Goal: Task Accomplishment & Management: Manage account settings

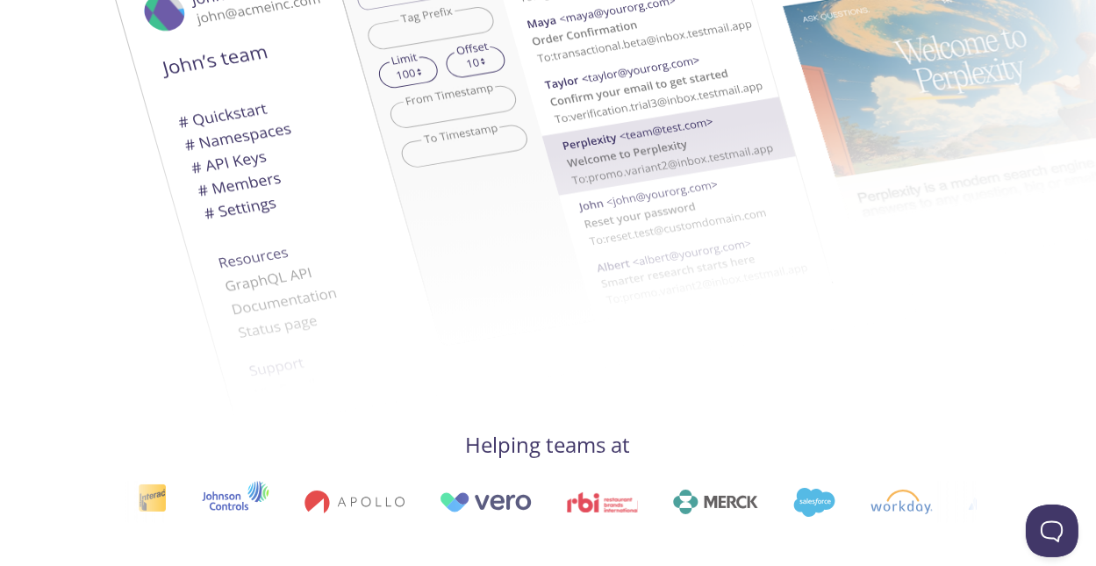
scroll to position [570, 0]
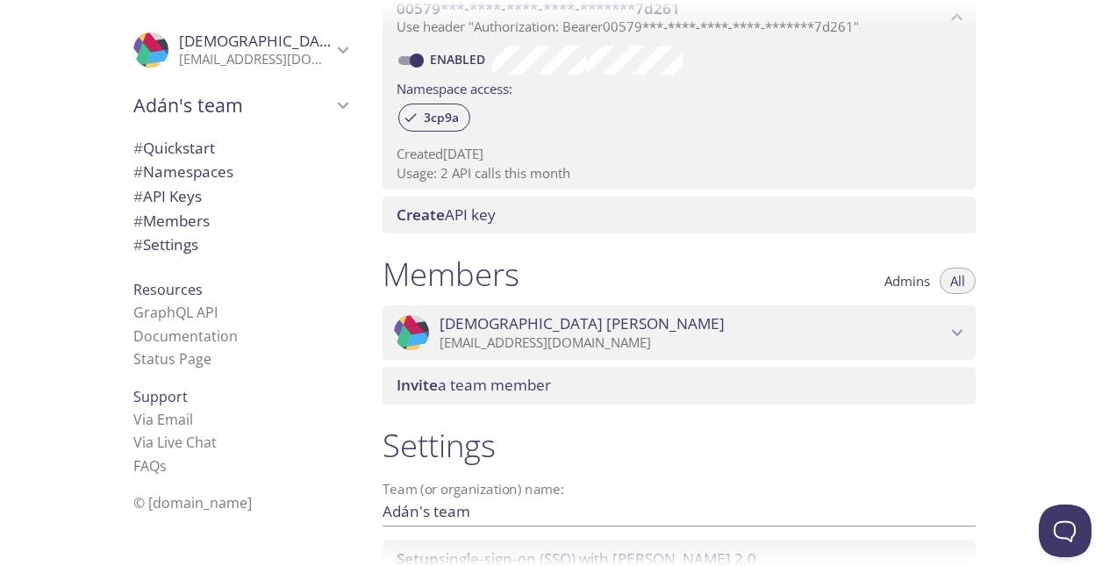
scroll to position [681, 0]
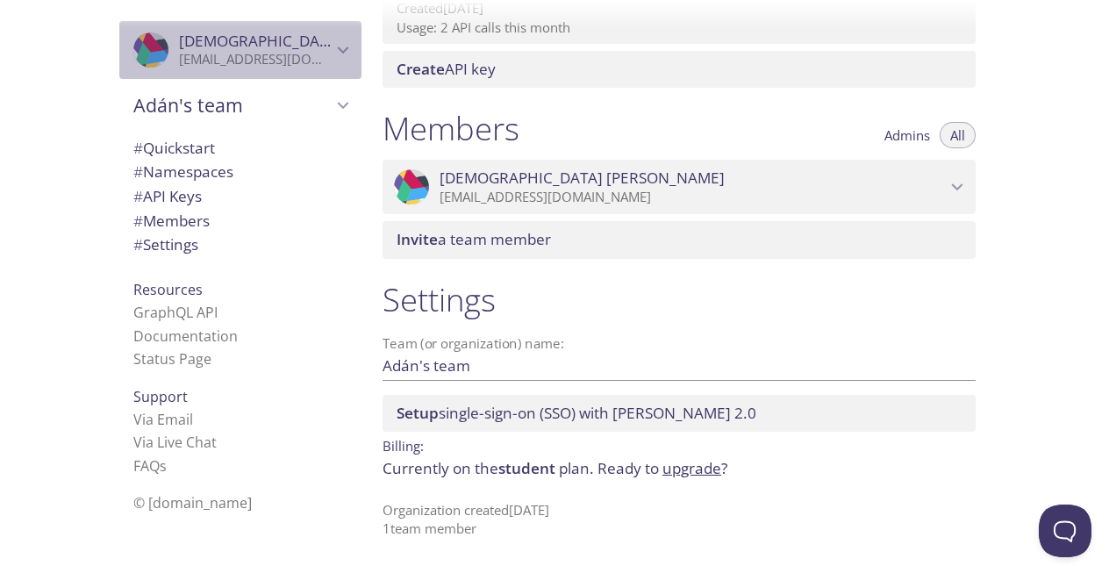
click at [229, 62] on p "aidenxiaomia3@gmail.com" at bounding box center [255, 60] width 153 height 18
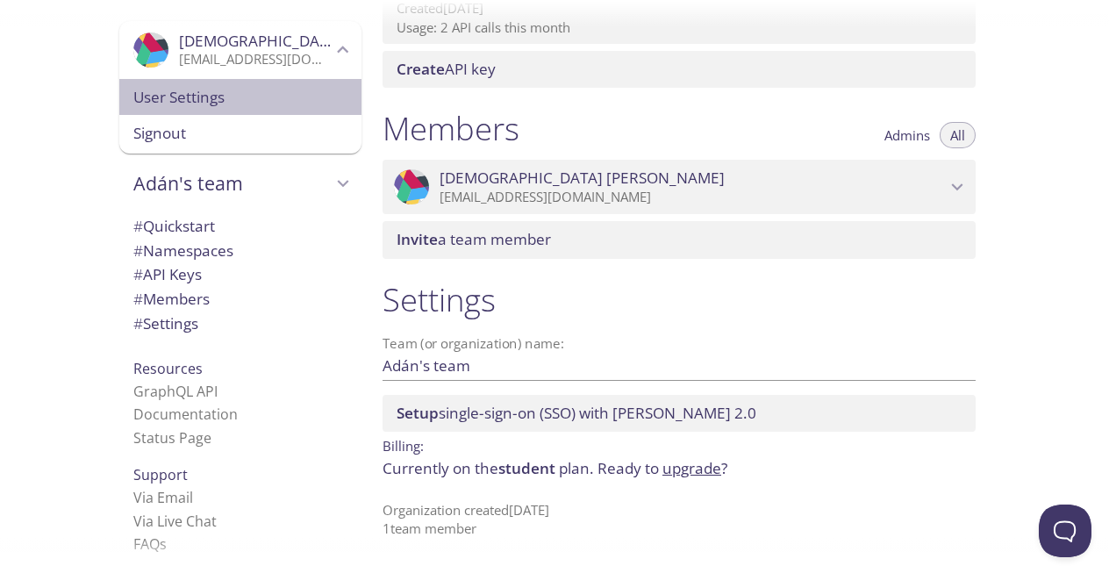
click at [200, 97] on span "User Settings" at bounding box center [240, 97] width 214 height 23
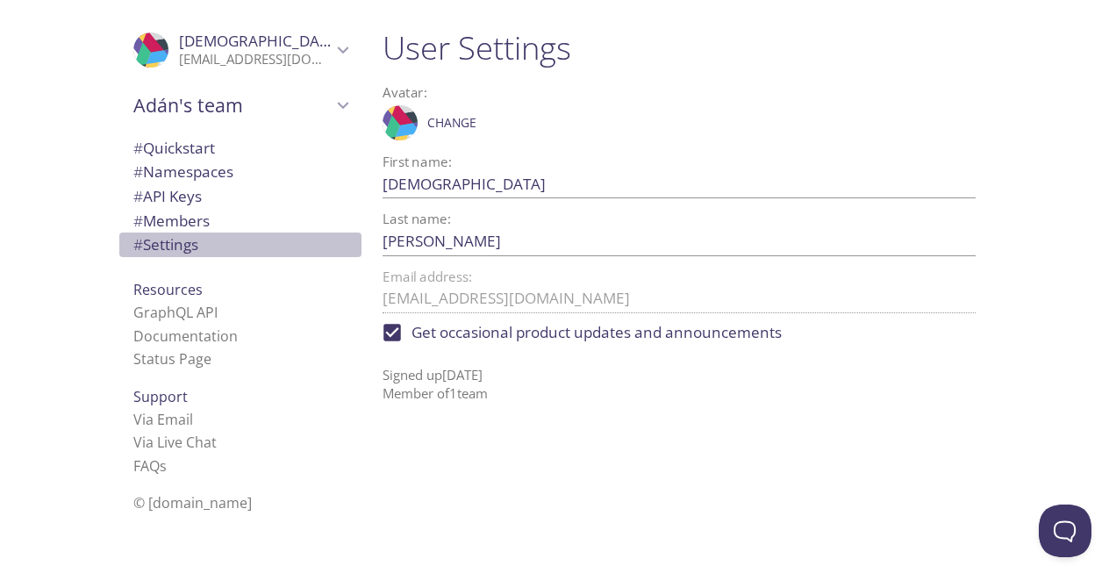
click at [170, 238] on span "# Settings" at bounding box center [165, 244] width 65 height 20
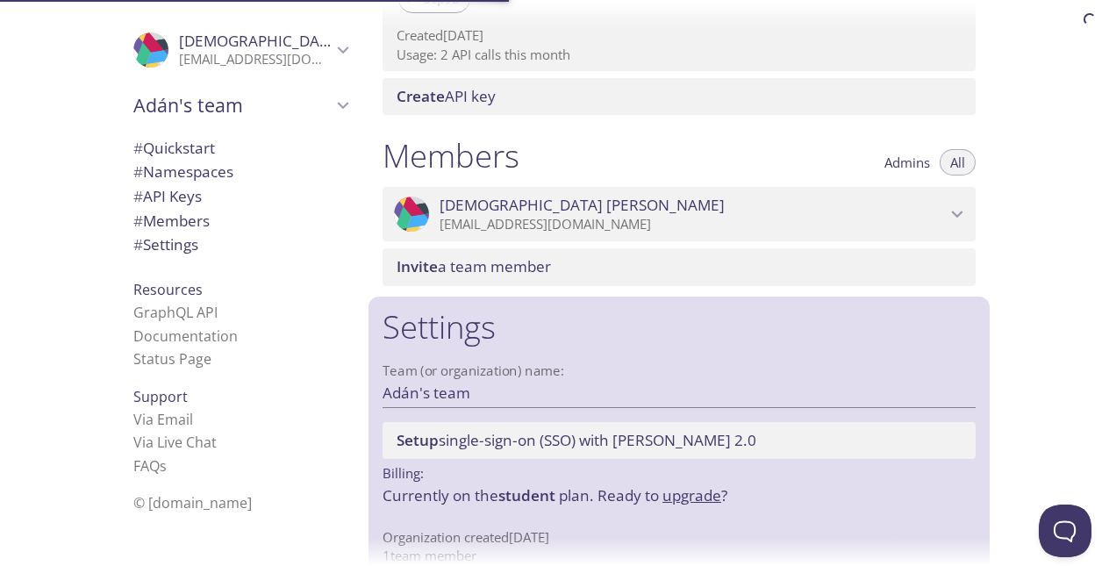
scroll to position [681, 0]
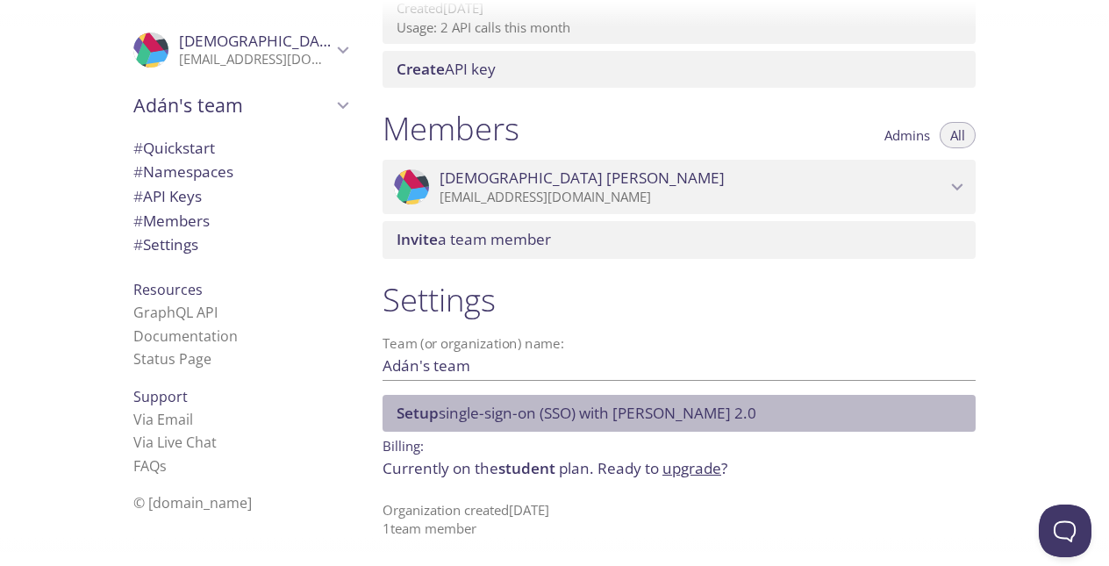
click at [579, 412] on span "Setup single-sign-on (SSO) with SAML 2.0" at bounding box center [577, 413] width 360 height 20
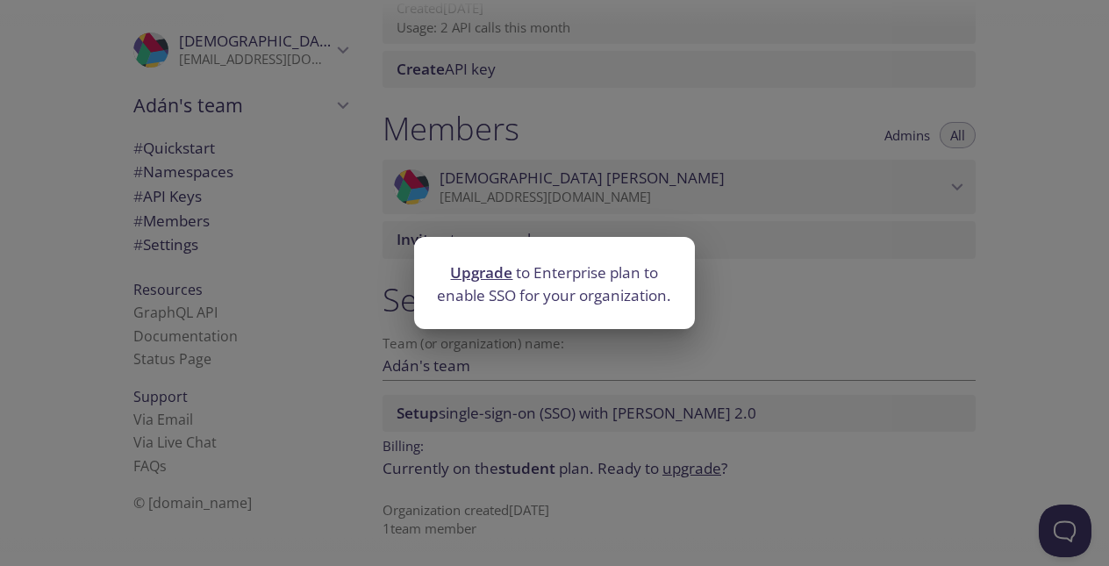
click at [685, 219] on div "Upgrade to Enterprise plan to enable SSO for your organization." at bounding box center [554, 283] width 1109 height 566
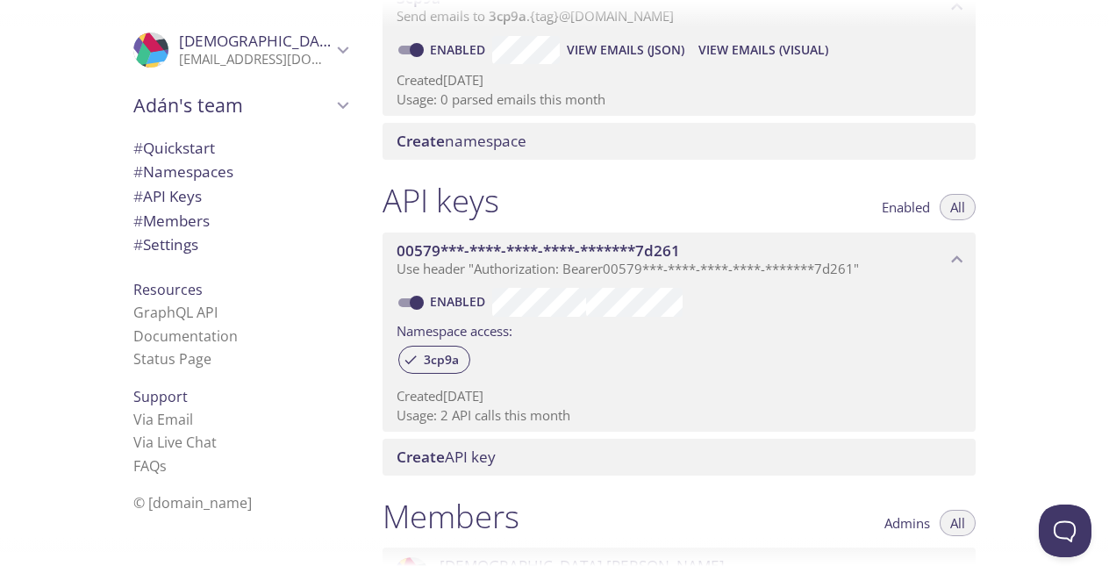
scroll to position [185, 0]
